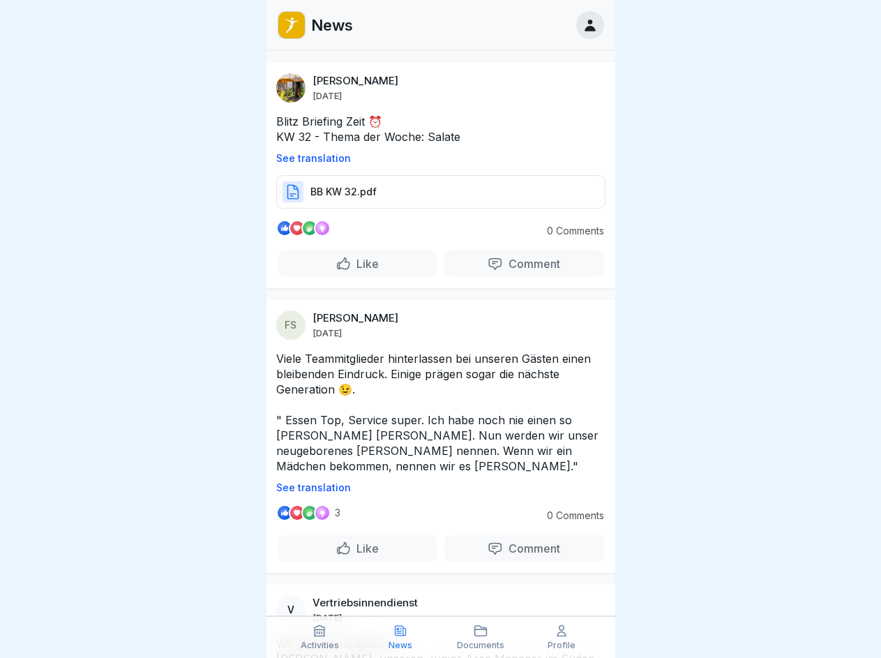
click at [435, 158] on p "See translation" at bounding box center [440, 158] width 329 height 11
click at [515, 264] on p "Comment" at bounding box center [531, 264] width 57 height 14
click at [435, 488] on p "See translation" at bounding box center [440, 487] width 329 height 11
click at [515, 548] on p "Comment" at bounding box center [531, 548] width 57 height 14
click at [320, 637] on icon at bounding box center [319, 631] width 14 height 14
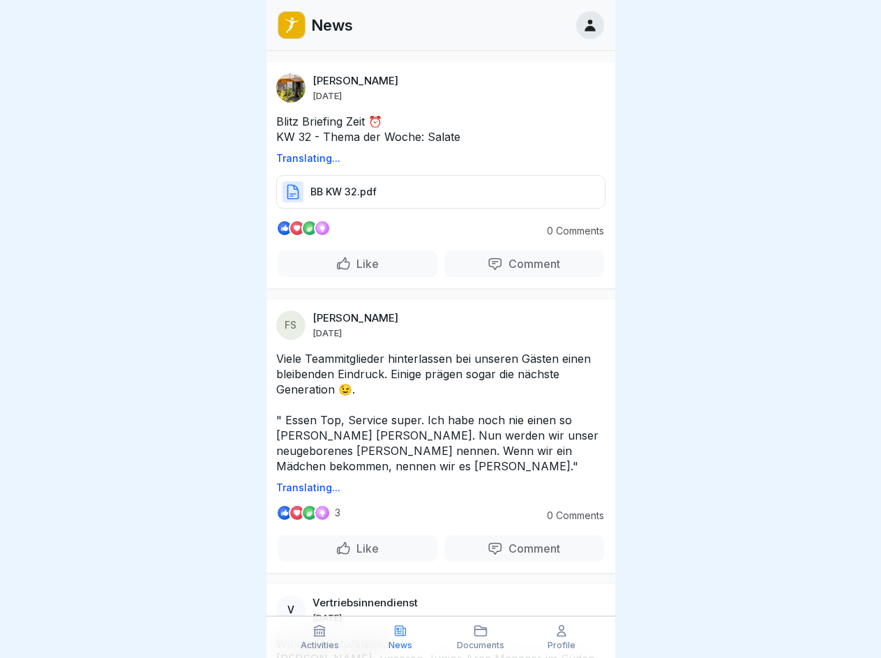
click at [400, 637] on icon at bounding box center [400, 631] width 14 height 14
click at [481, 637] on icon at bounding box center [481, 631] width 14 height 14
click at [562, 637] on icon at bounding box center [562, 631] width 14 height 14
